Goal: Information Seeking & Learning: Compare options

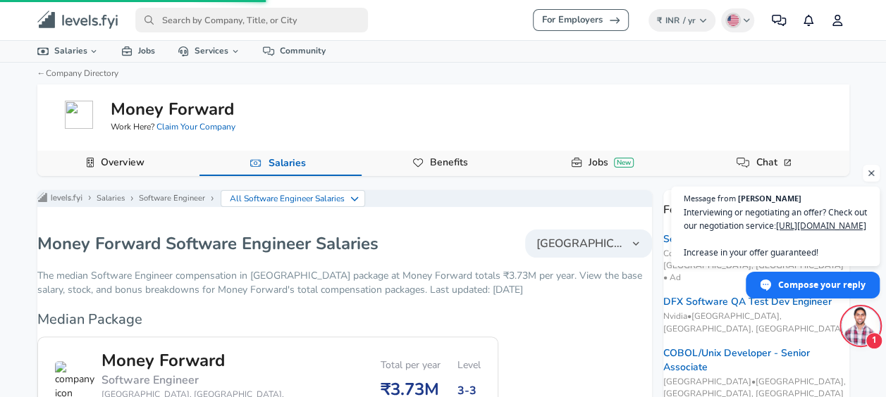
scroll to position [916, 0]
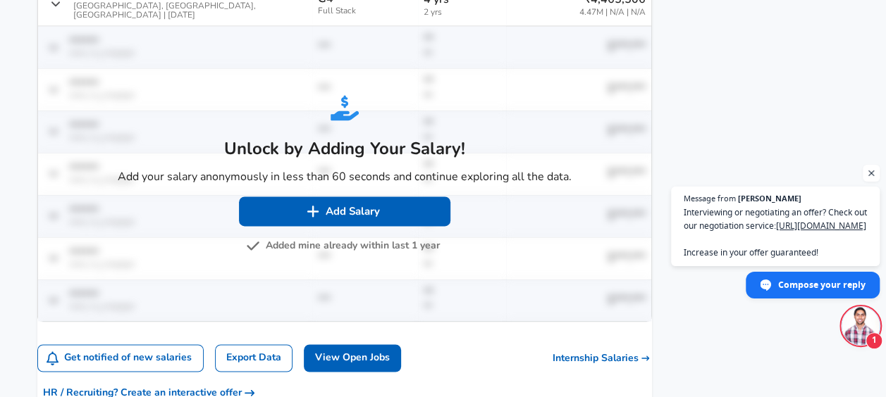
click at [352, 237] on button "Added mine already within last 1 year" at bounding box center [344, 246] width 191 height 18
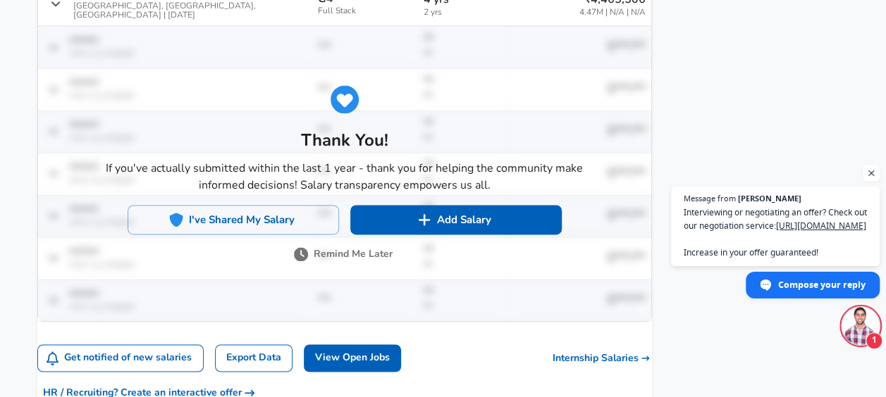
scroll to position [895, 0]
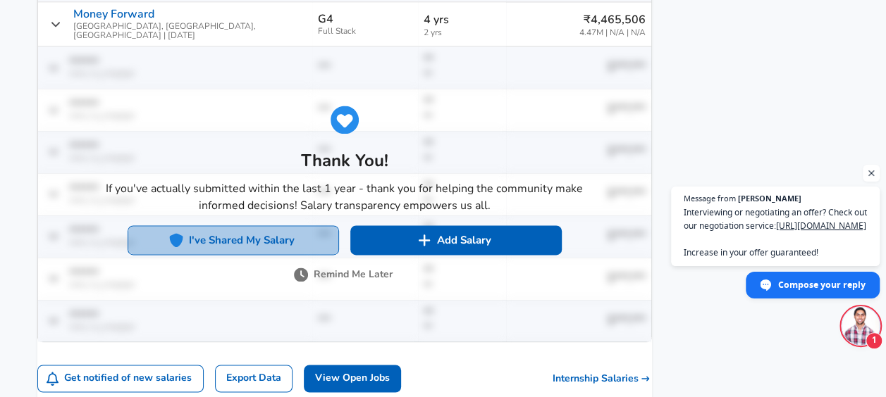
click at [339, 225] on button "I've Shared My Salary" at bounding box center [233, 240] width 211 height 30
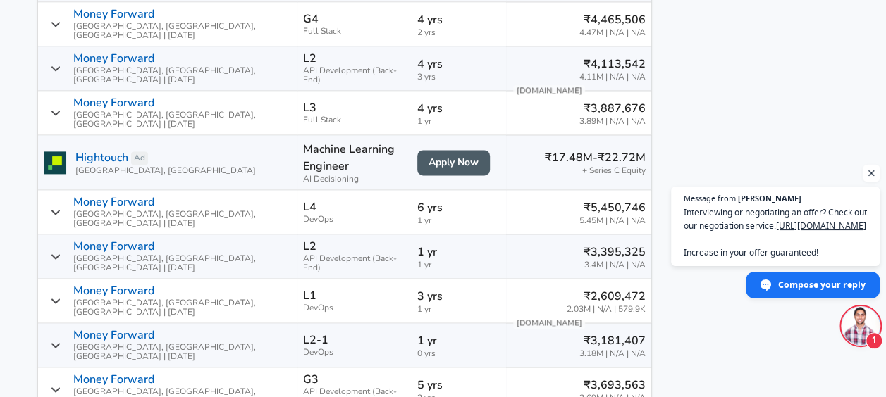
click at [869, 165] on span "Open chat" at bounding box center [871, 174] width 18 height 18
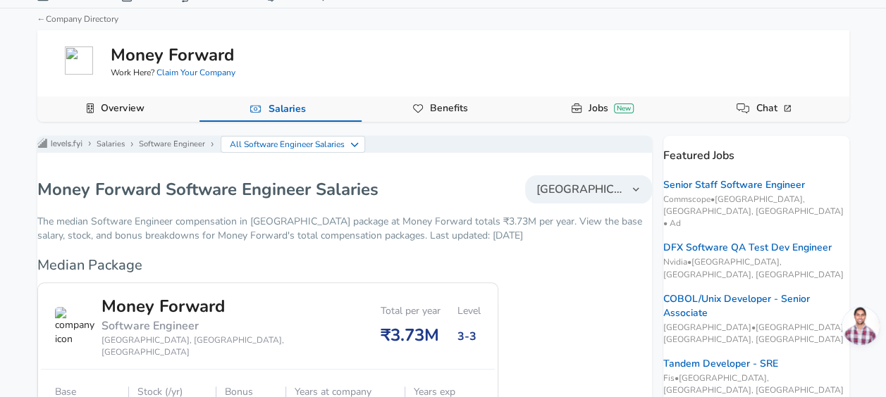
scroll to position [0, 0]
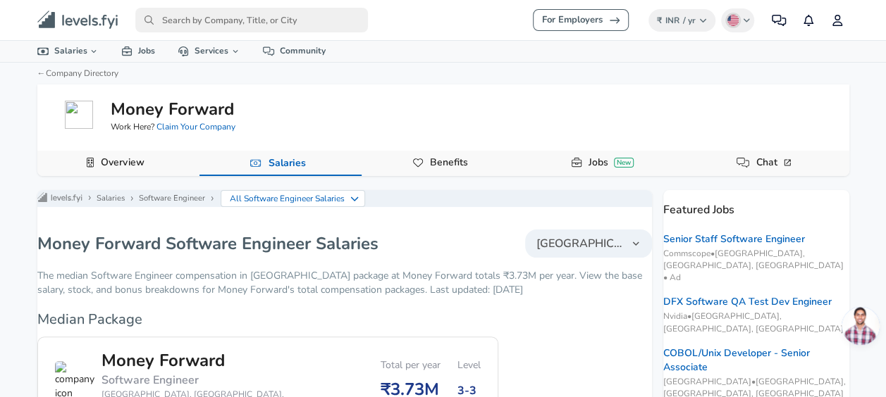
click at [193, 17] on input "primary" at bounding box center [251, 20] width 232 height 25
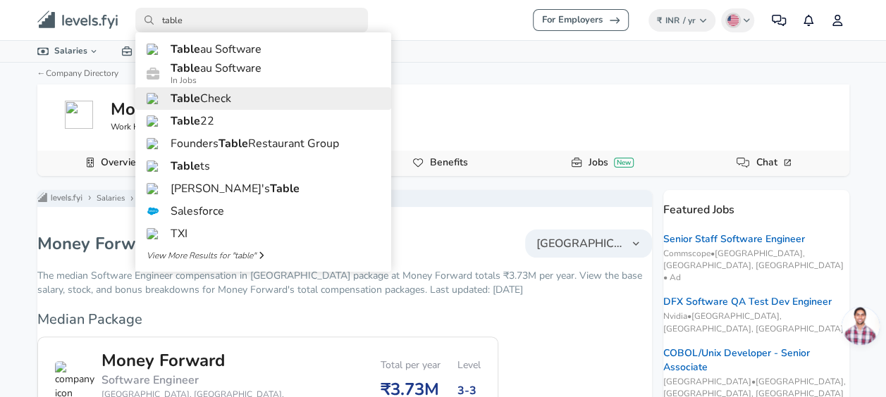
type input "table"
click at [240, 110] on link "Table Check" at bounding box center [263, 98] width 256 height 23
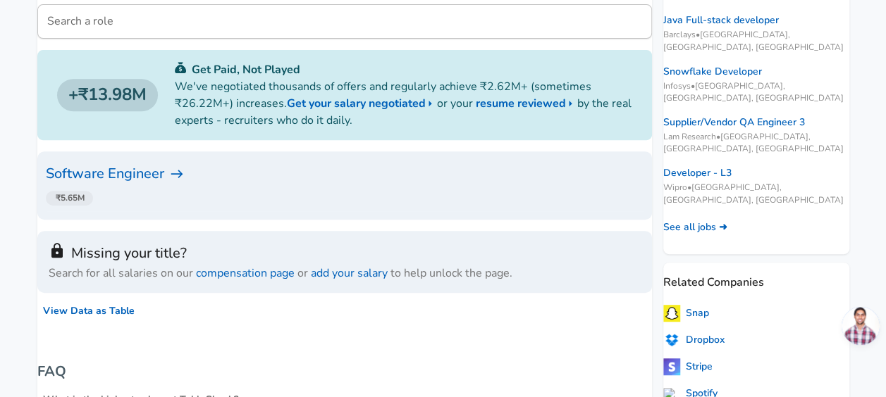
scroll to position [423, 0]
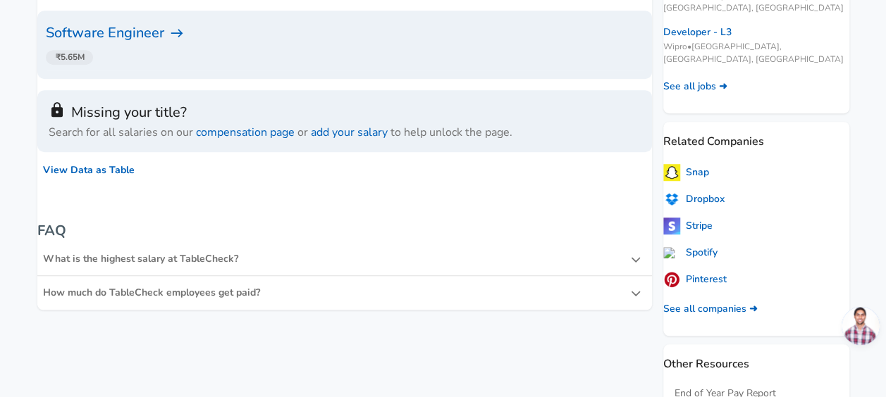
click at [376, 259] on div "What is the highest salary at TableCheck?" at bounding box center [337, 259] width 588 height 14
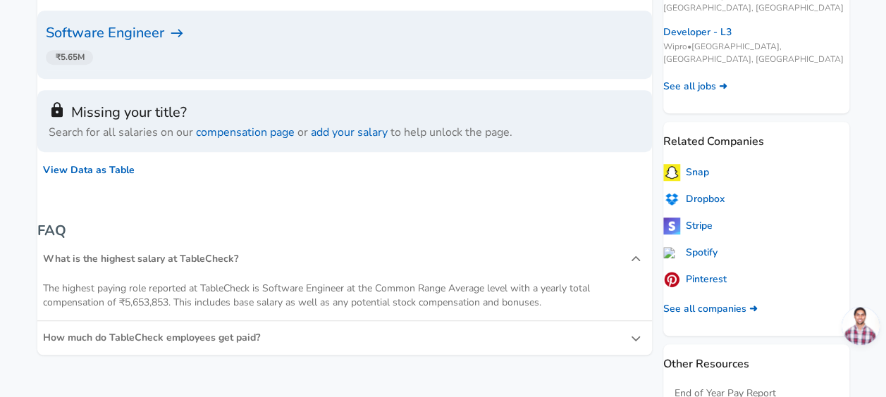
click at [376, 259] on div "What is the highest salary at TableCheck?" at bounding box center [337, 259] width 588 height 14
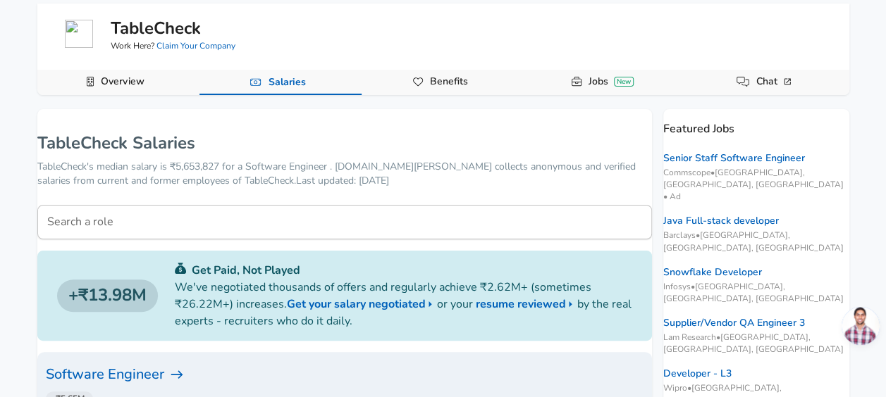
scroll to position [0, 0]
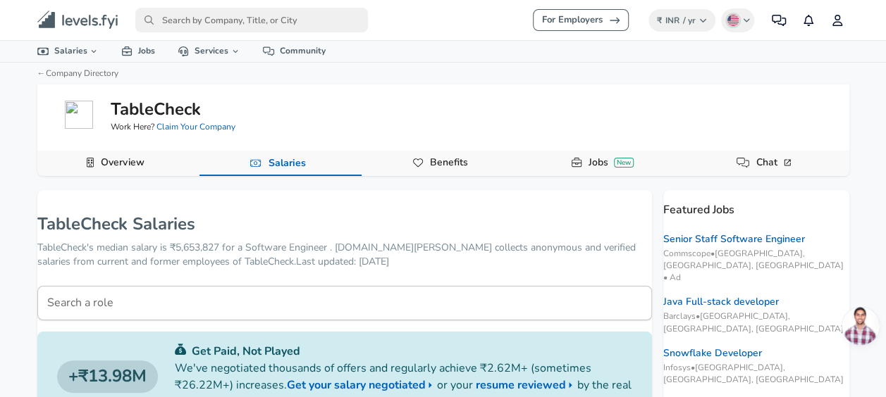
click at [214, 23] on input "primary" at bounding box center [251, 20] width 232 height 25
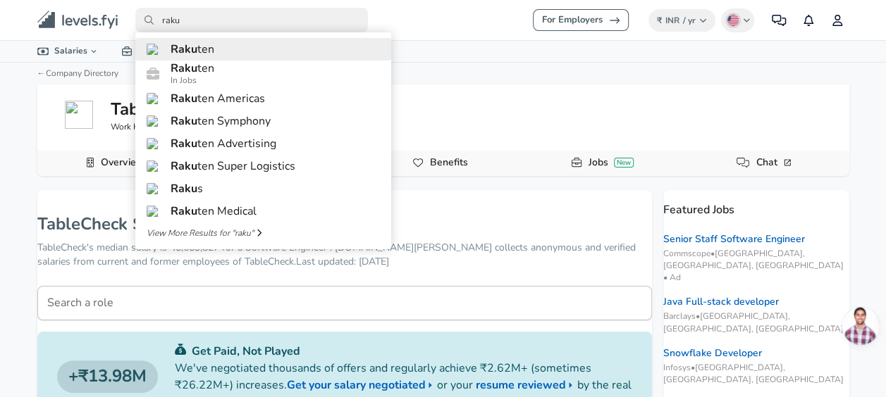
type input "raku"
click at [231, 49] on link "Raku ten" at bounding box center [263, 49] width 256 height 23
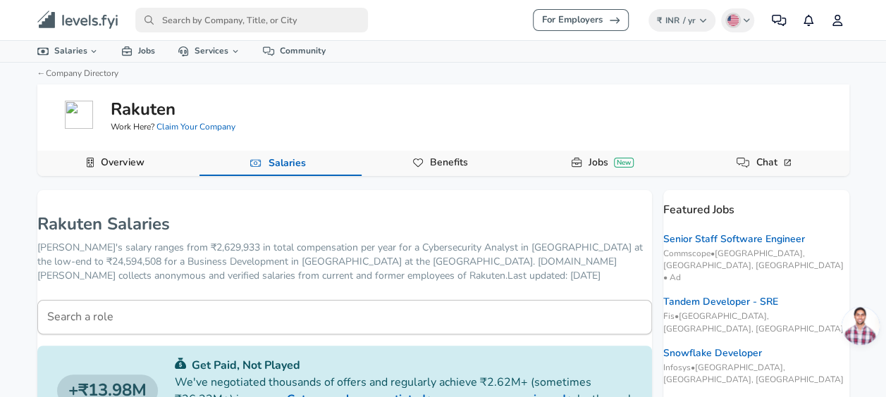
click at [393, 111] on div "Rakuten Work Here? Claim Your Company" at bounding box center [443, 114] width 812 height 49
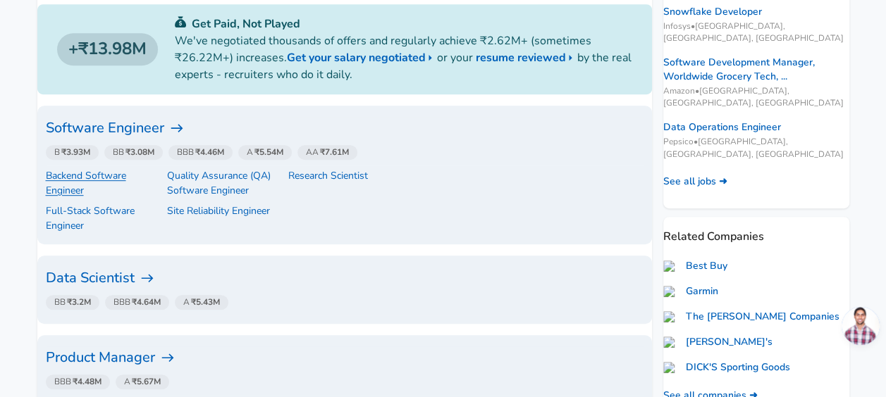
scroll to position [352, 0]
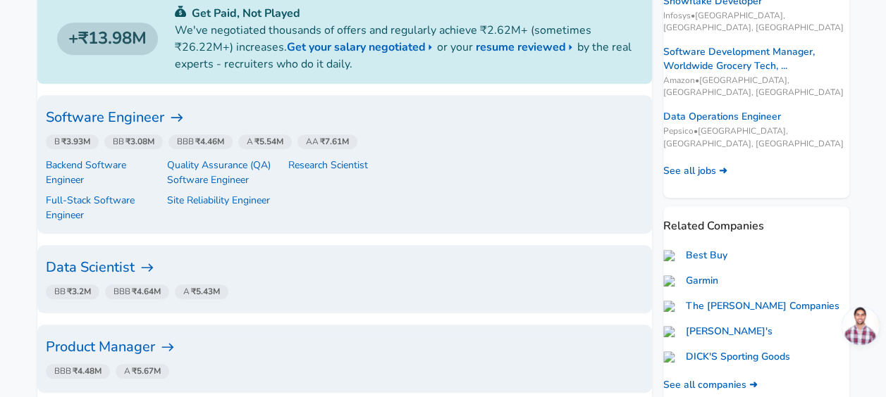
click at [135, 118] on h6 "Software Engineer" at bounding box center [344, 117] width 597 height 23
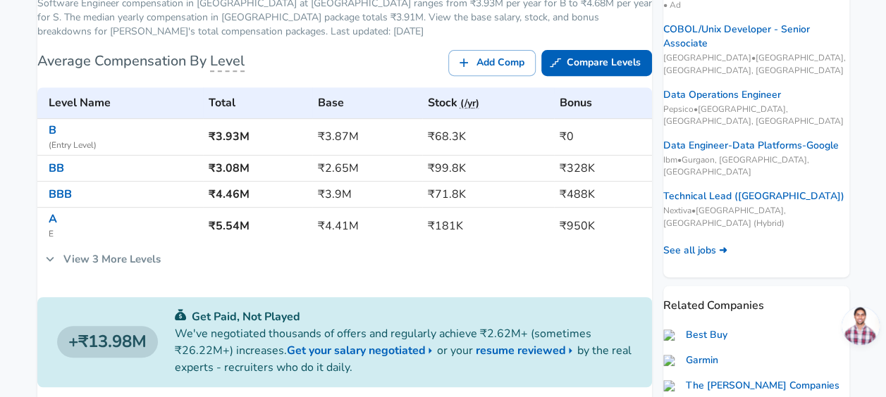
scroll to position [352, 0]
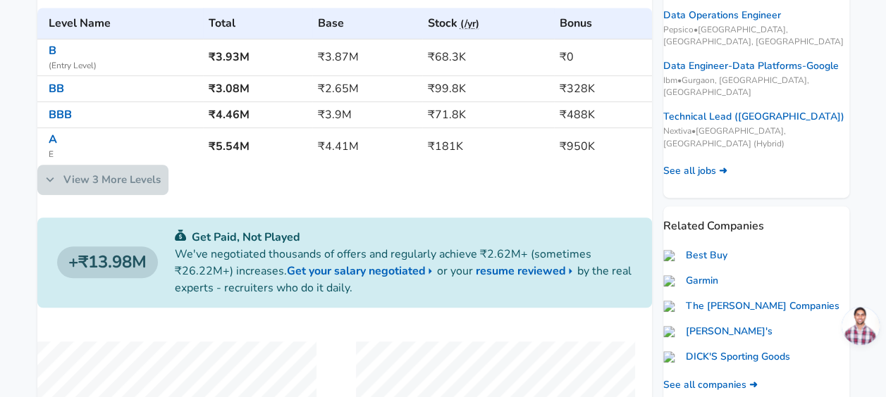
click at [116, 192] on link "View 3 More Levels" at bounding box center [102, 180] width 131 height 30
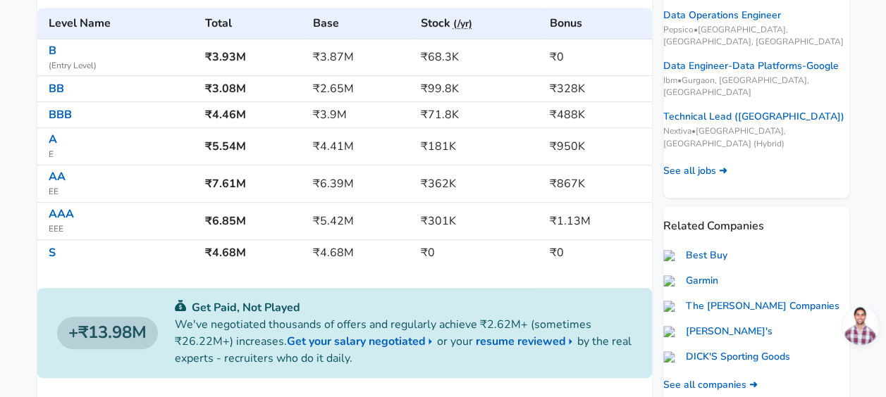
scroll to position [282, 0]
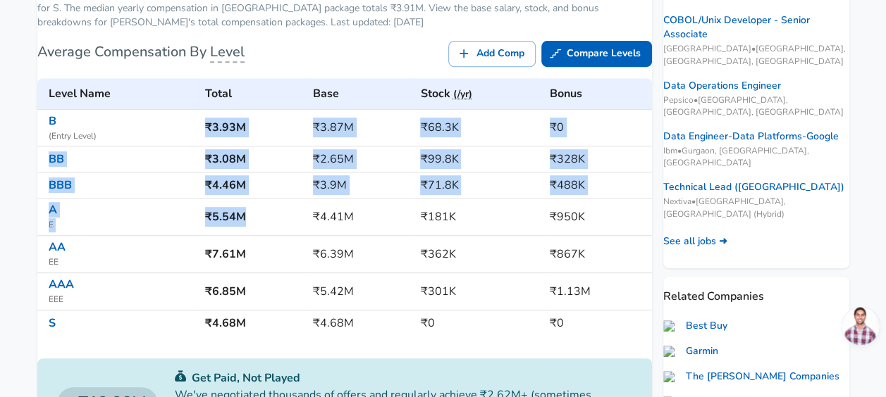
drag, startPoint x: 197, startPoint y: 142, endPoint x: 266, endPoint y: 209, distance: 96.1
click at [266, 209] on tbody "B ( Entry Level ) ₹3.93M ₹3.87M ₹68.3K ₹0 BB ₹3.08M ₹2.65M ₹99.8K ₹328K BBB ₹4.…" at bounding box center [344, 222] width 614 height 227
drag, startPoint x: 266, startPoint y: 209, endPoint x: 249, endPoint y: 211, distance: 17.0
click at [249, 211] on td "₹5.54M" at bounding box center [253, 217] width 108 height 37
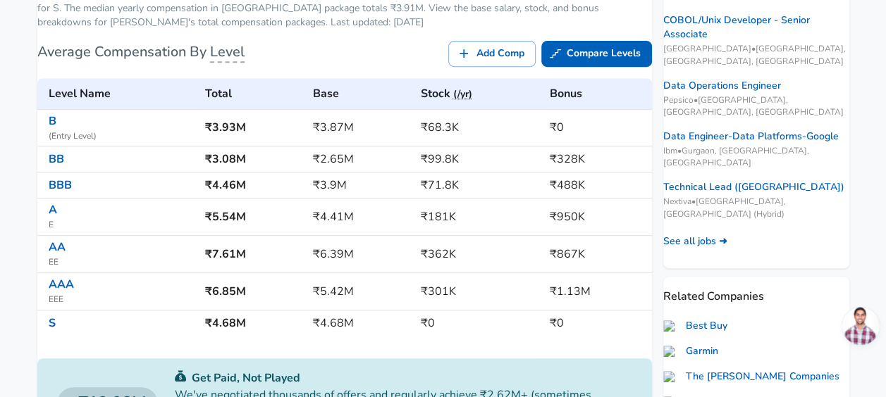
click at [246, 173] on td "₹3.08M" at bounding box center [253, 160] width 108 height 26
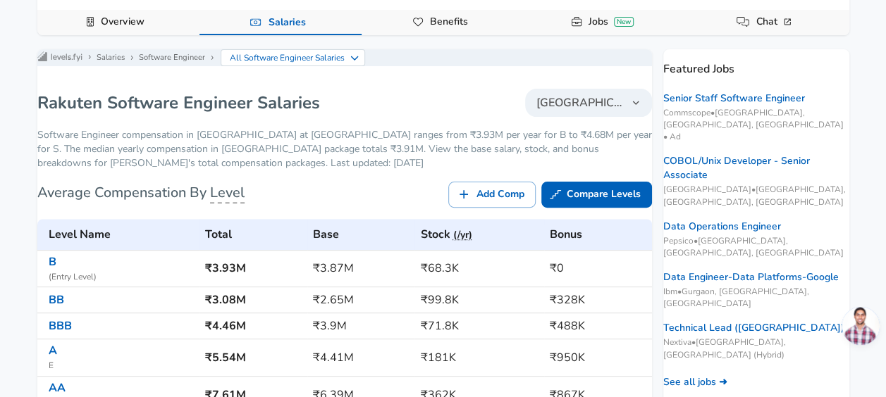
scroll to position [0, 0]
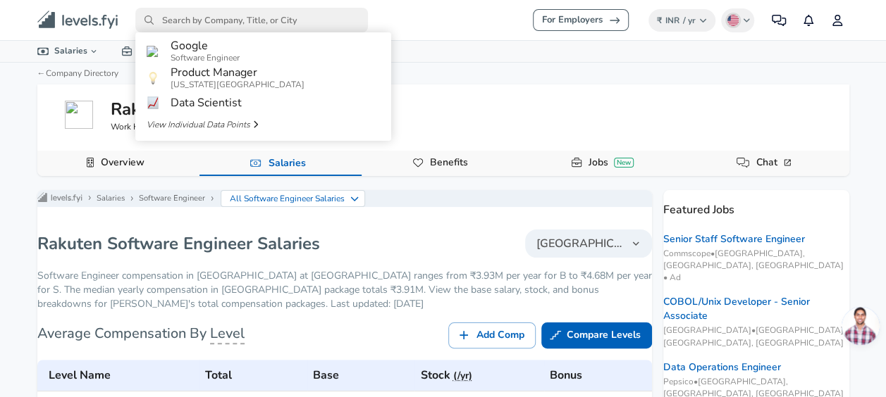
click at [225, 13] on input "primary" at bounding box center [251, 20] width 232 height 25
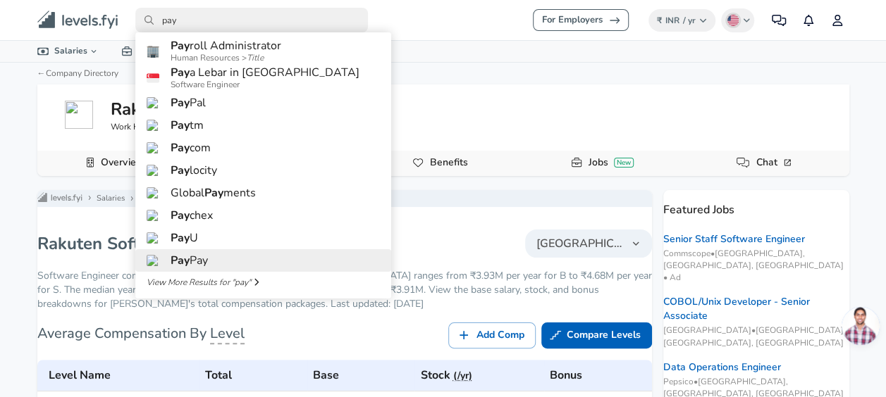
type input "pay"
click at [221, 272] on link "Pay Pay" at bounding box center [263, 260] width 256 height 23
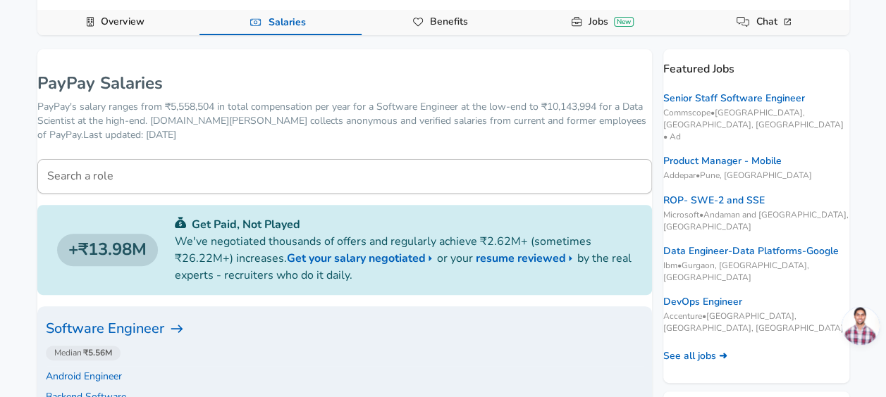
scroll to position [282, 0]
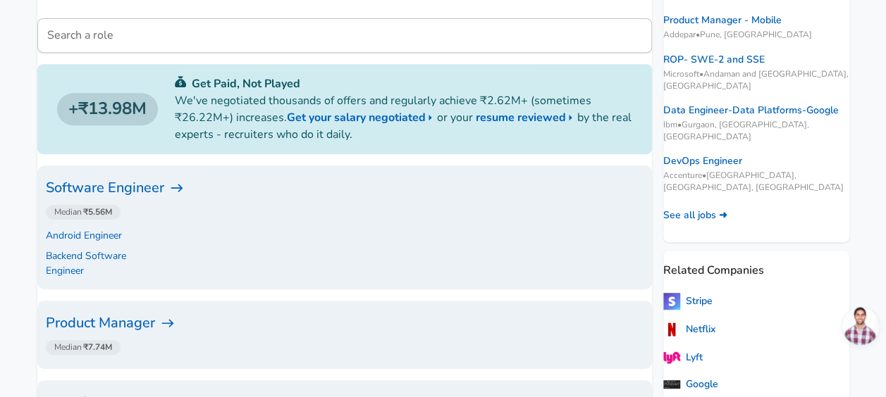
click at [162, 184] on h6 "Software Engineer" at bounding box center [344, 188] width 597 height 23
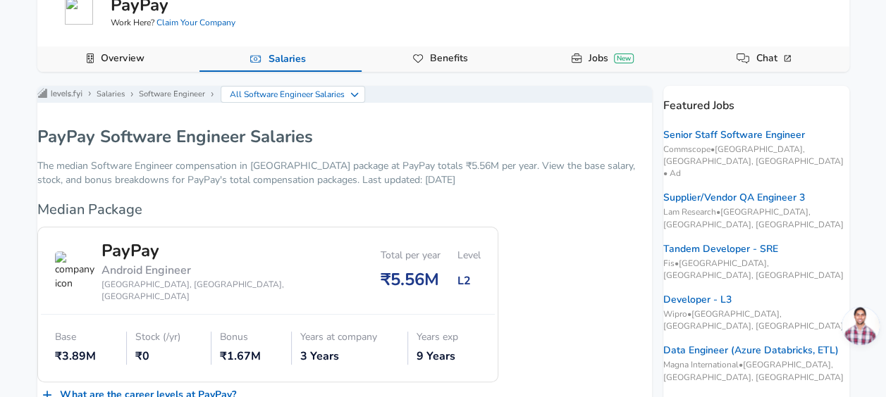
scroll to position [141, 0]
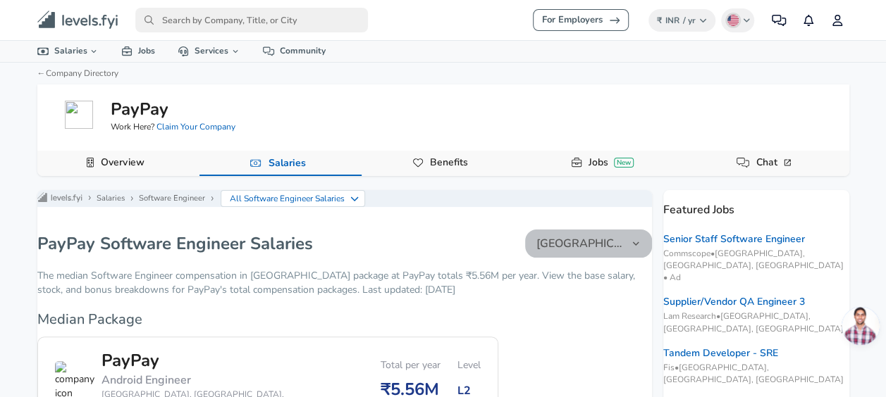
click at [535, 244] on button "[GEOGRAPHIC_DATA]" at bounding box center [588, 244] width 127 height 28
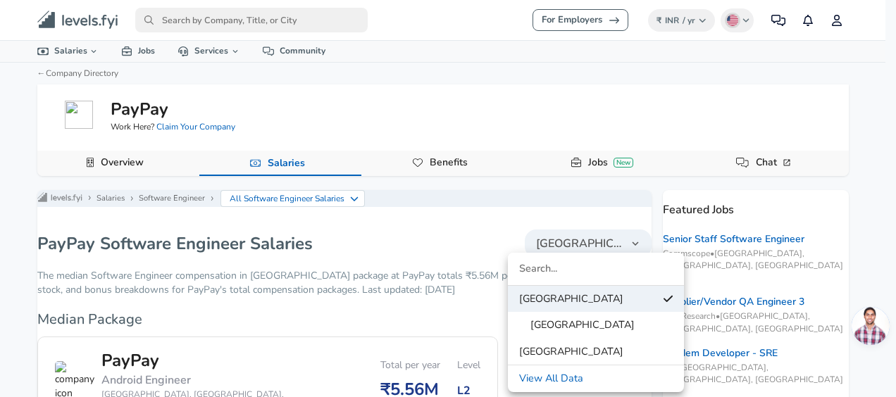
click at [555, 349] on link "[GEOGRAPHIC_DATA]" at bounding box center [596, 352] width 176 height 21
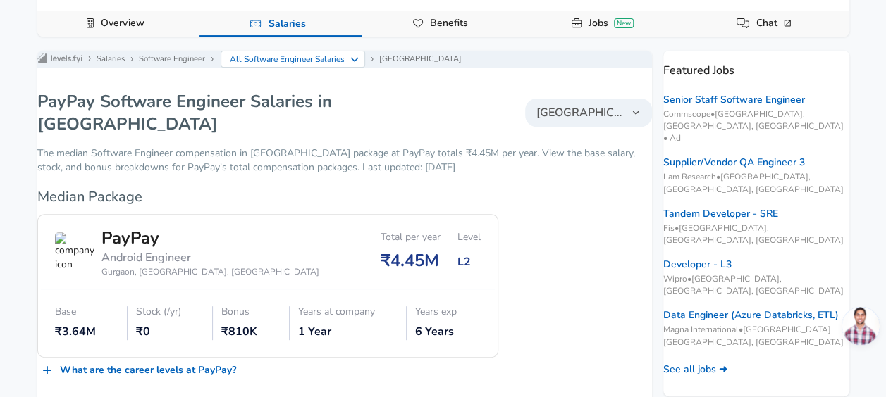
scroll to position [70, 0]
